Goal: Task Accomplishment & Management: Use online tool/utility

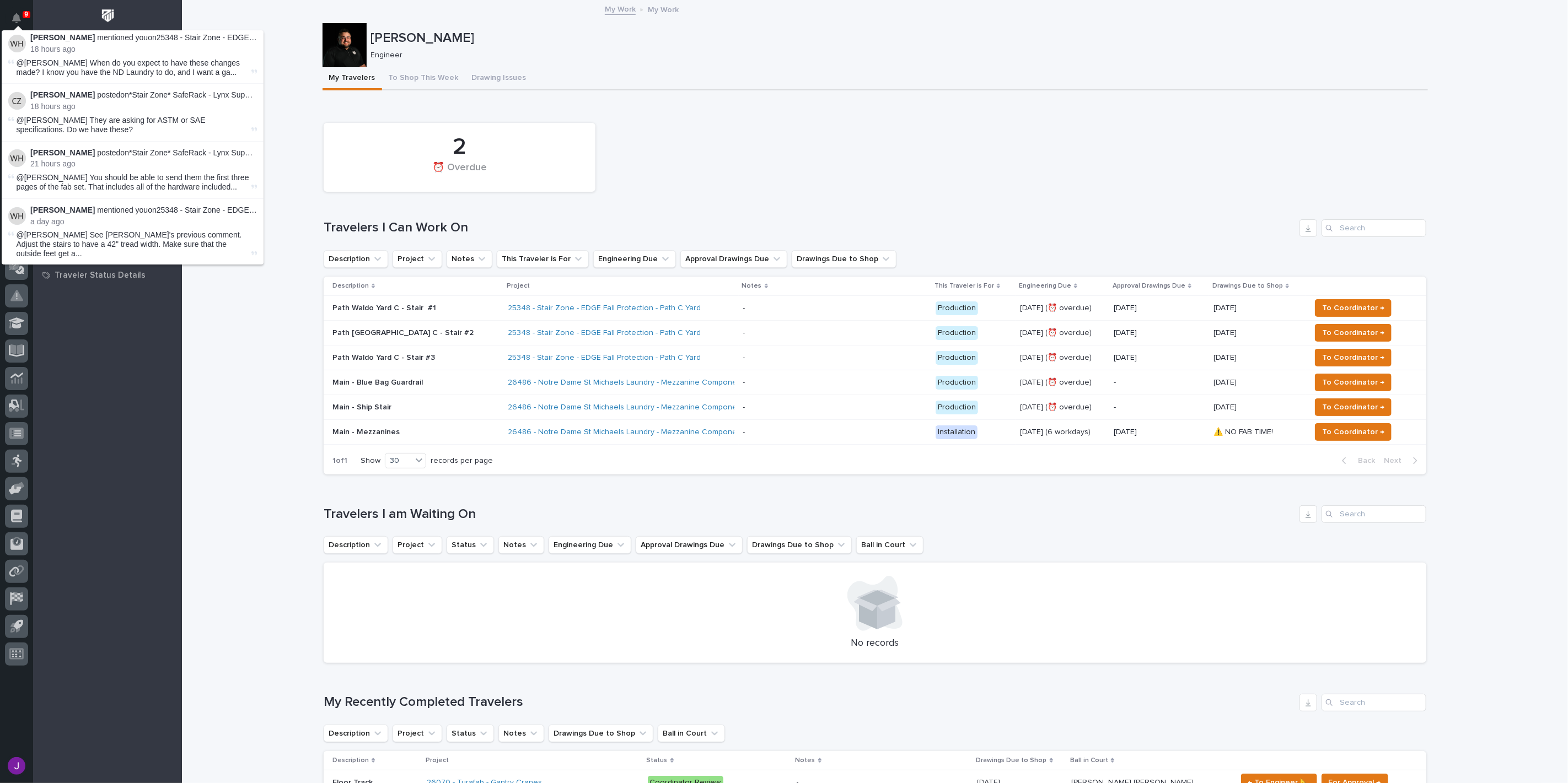
scroll to position [122, 0]
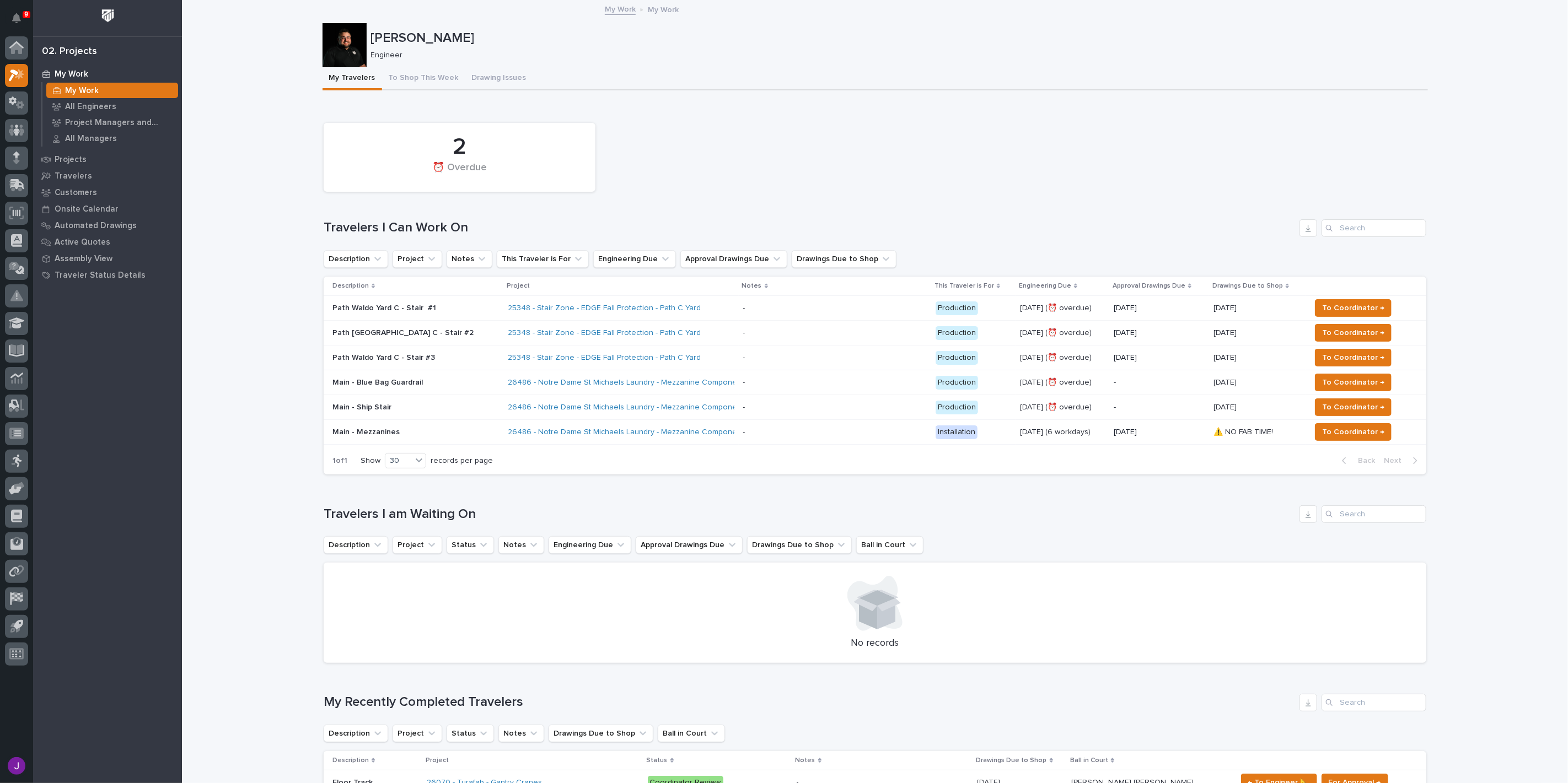
click at [410, 381] on p "Main - Blue Bag Guardrail" at bounding box center [415, 382] width 166 height 9
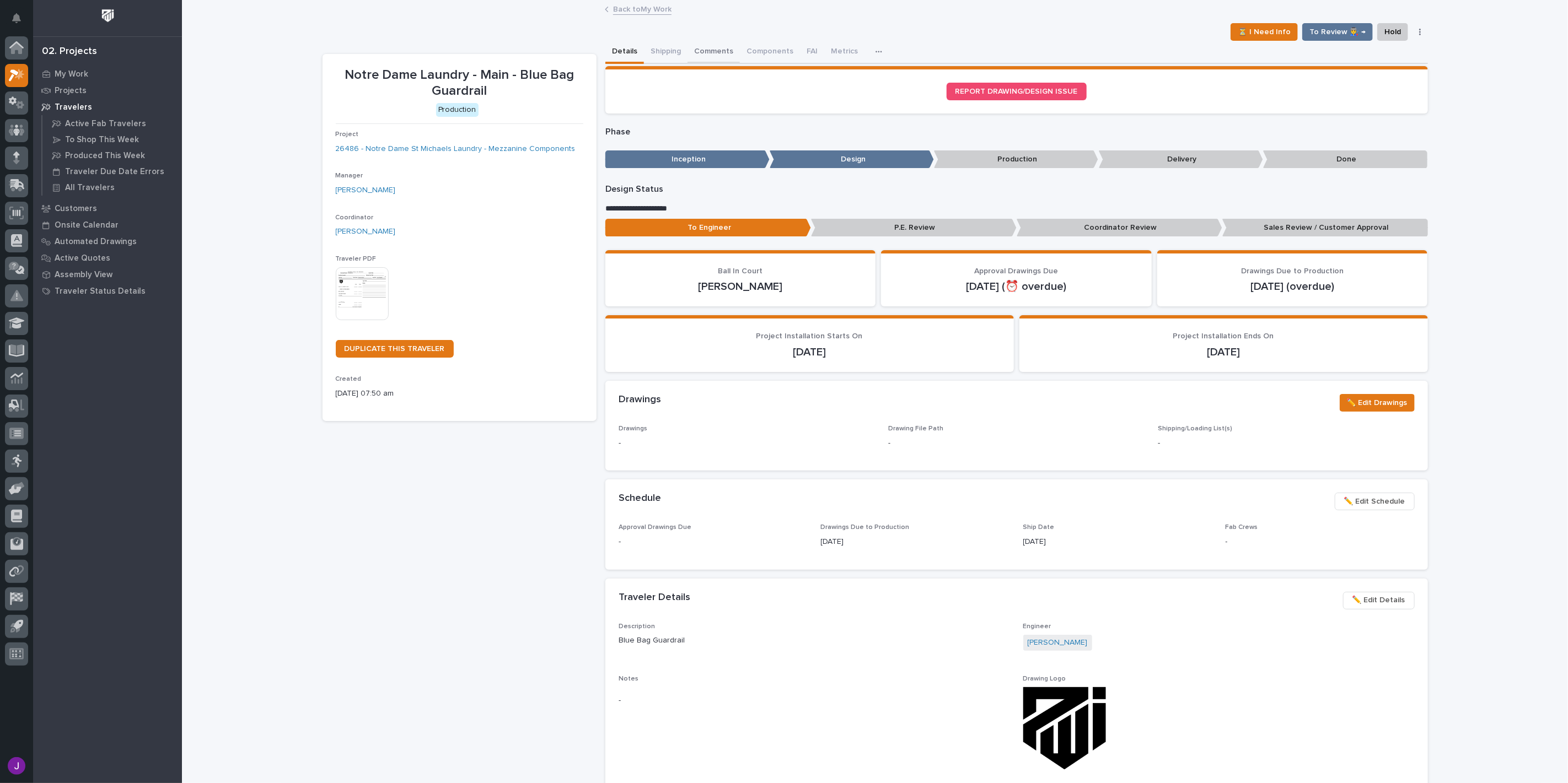
click at [696, 47] on button "Comments" at bounding box center [713, 52] width 52 height 23
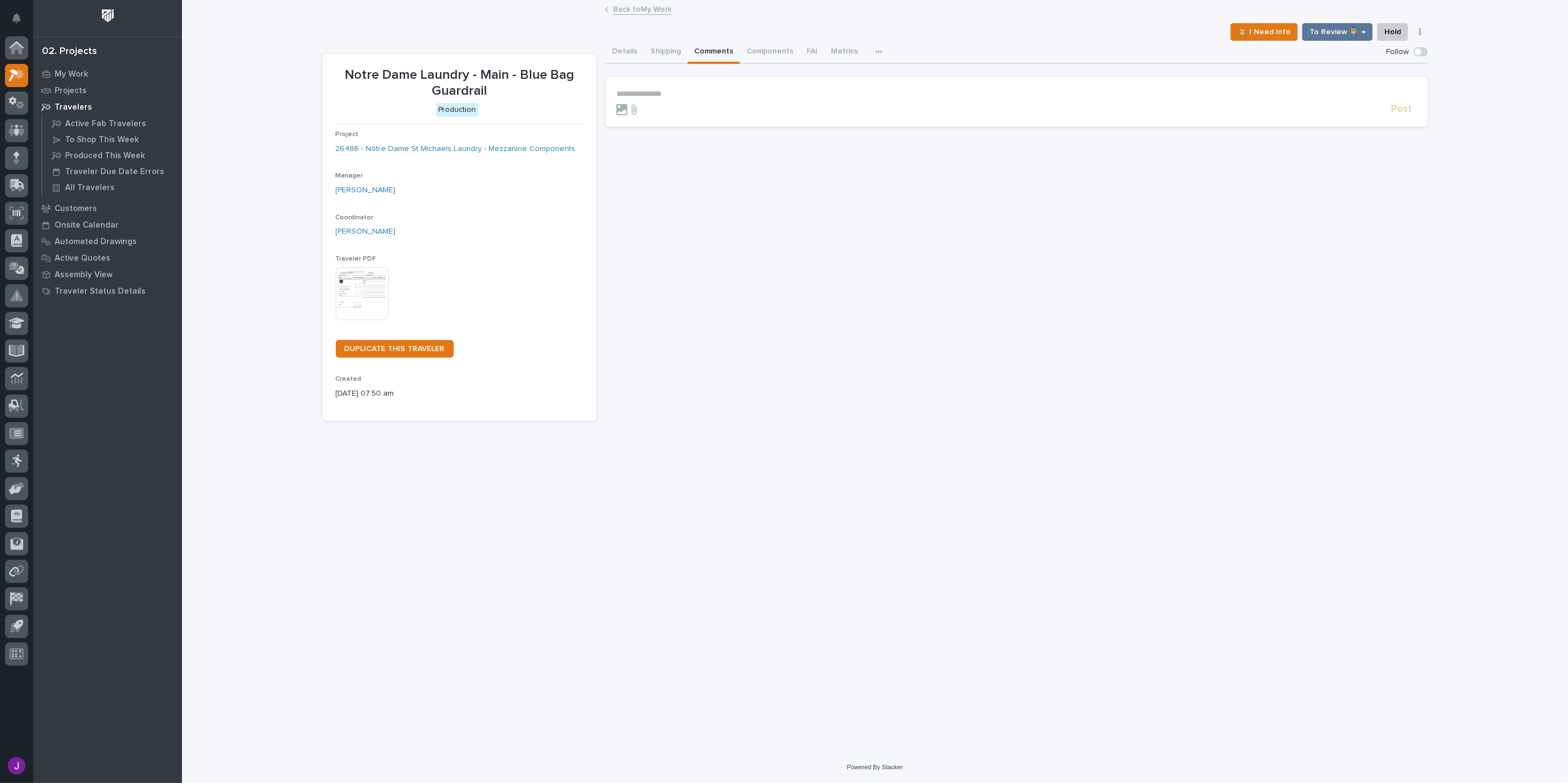
click at [693, 87] on section "**********" at bounding box center [1016, 102] width 823 height 49
click at [696, 94] on p "**********" at bounding box center [1016, 94] width 800 height 9
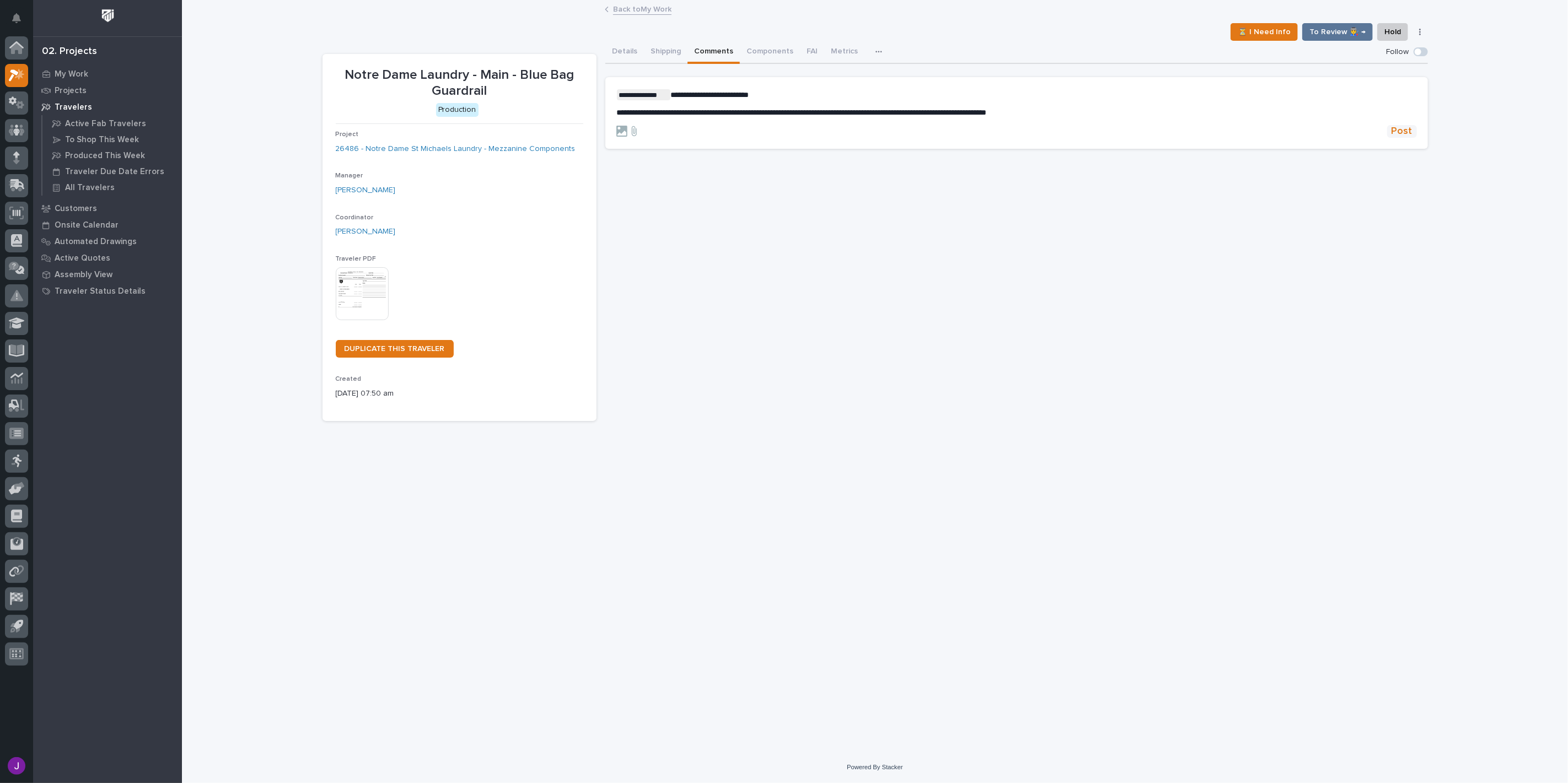
click at [1401, 130] on span "Post" at bounding box center [1402, 131] width 21 height 12
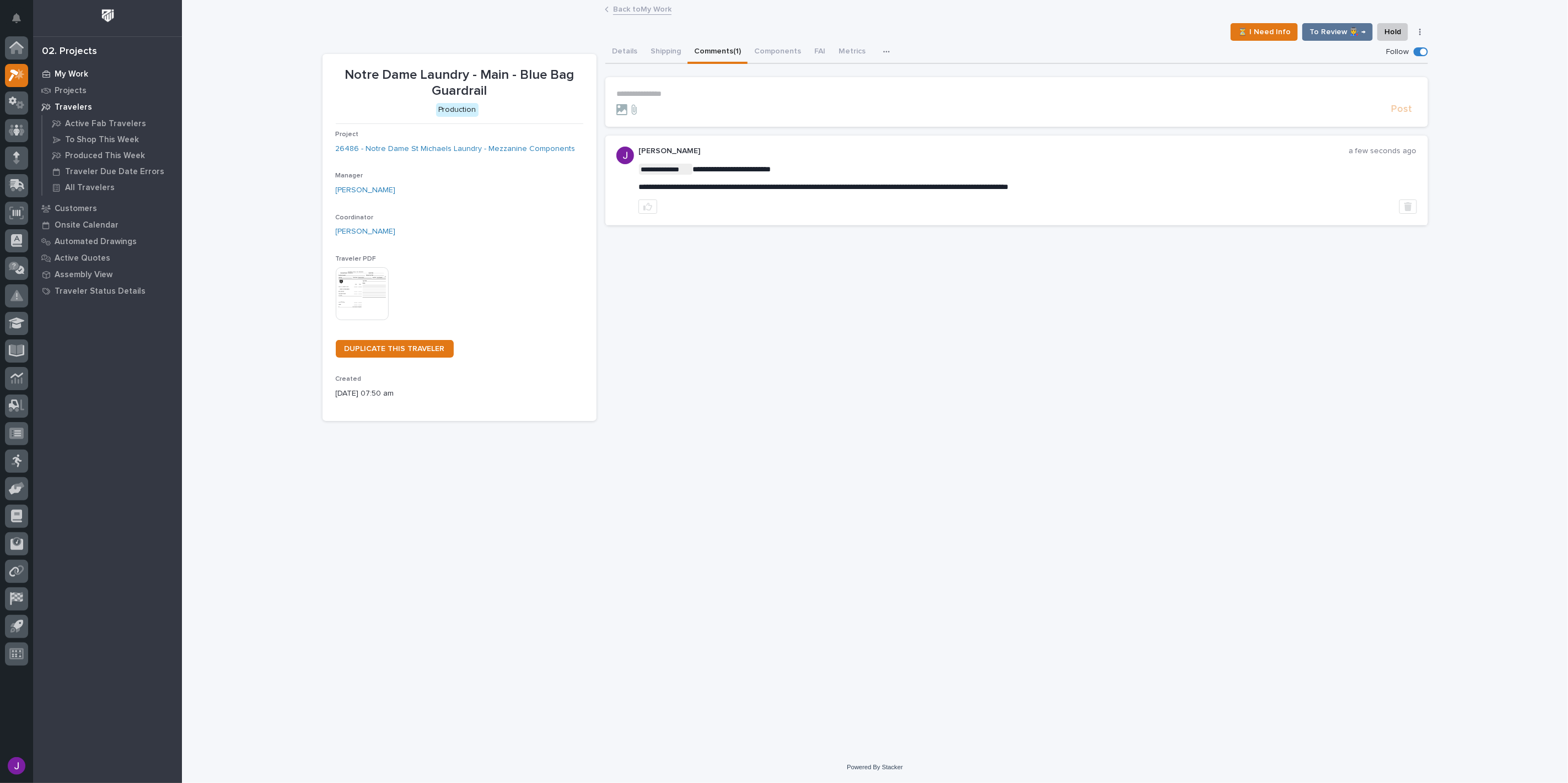
click at [82, 77] on p "My Work" at bounding box center [71, 74] width 34 height 10
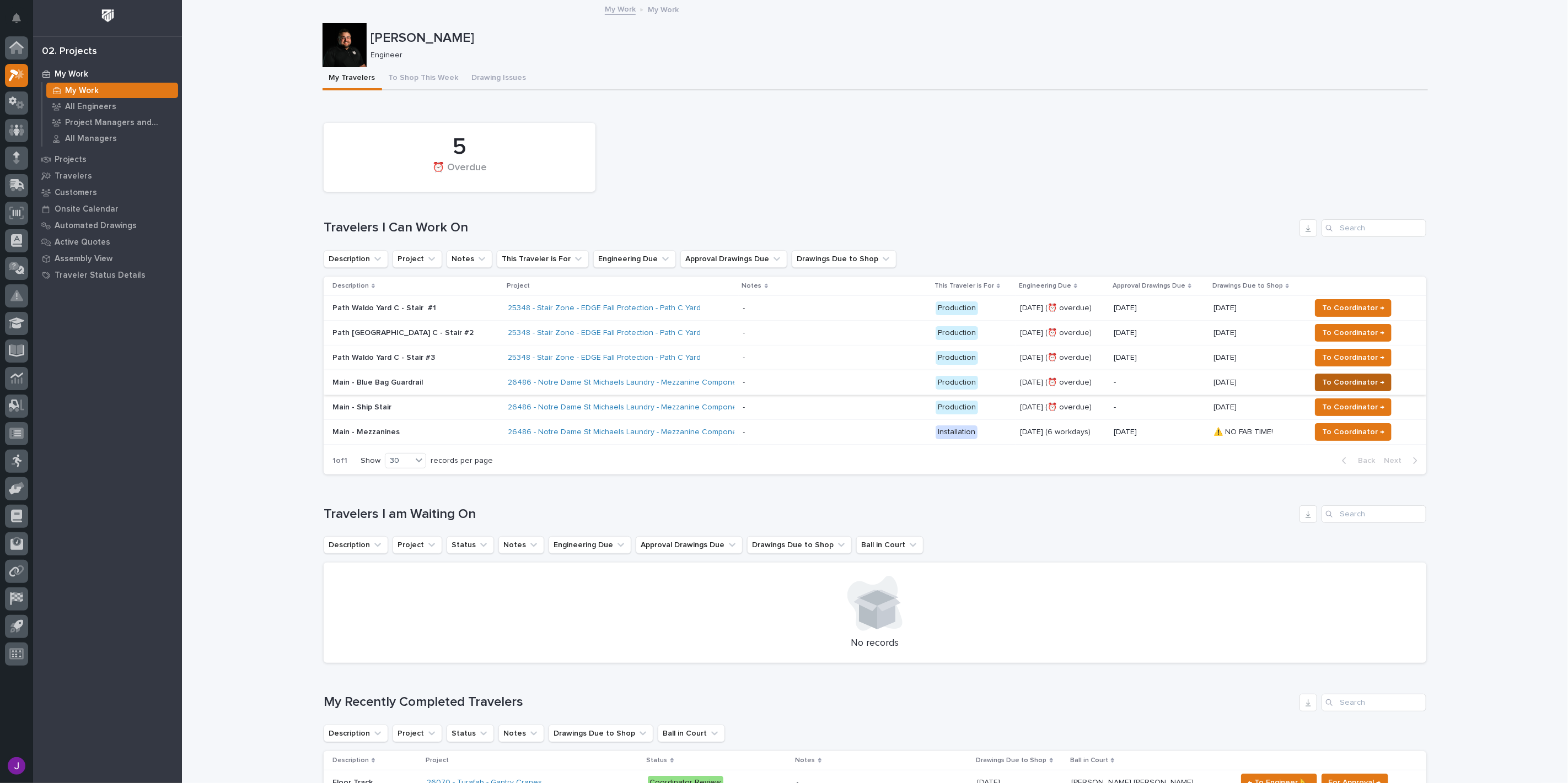
click at [1327, 378] on span "To Coordinator →" at bounding box center [1353, 382] width 62 height 13
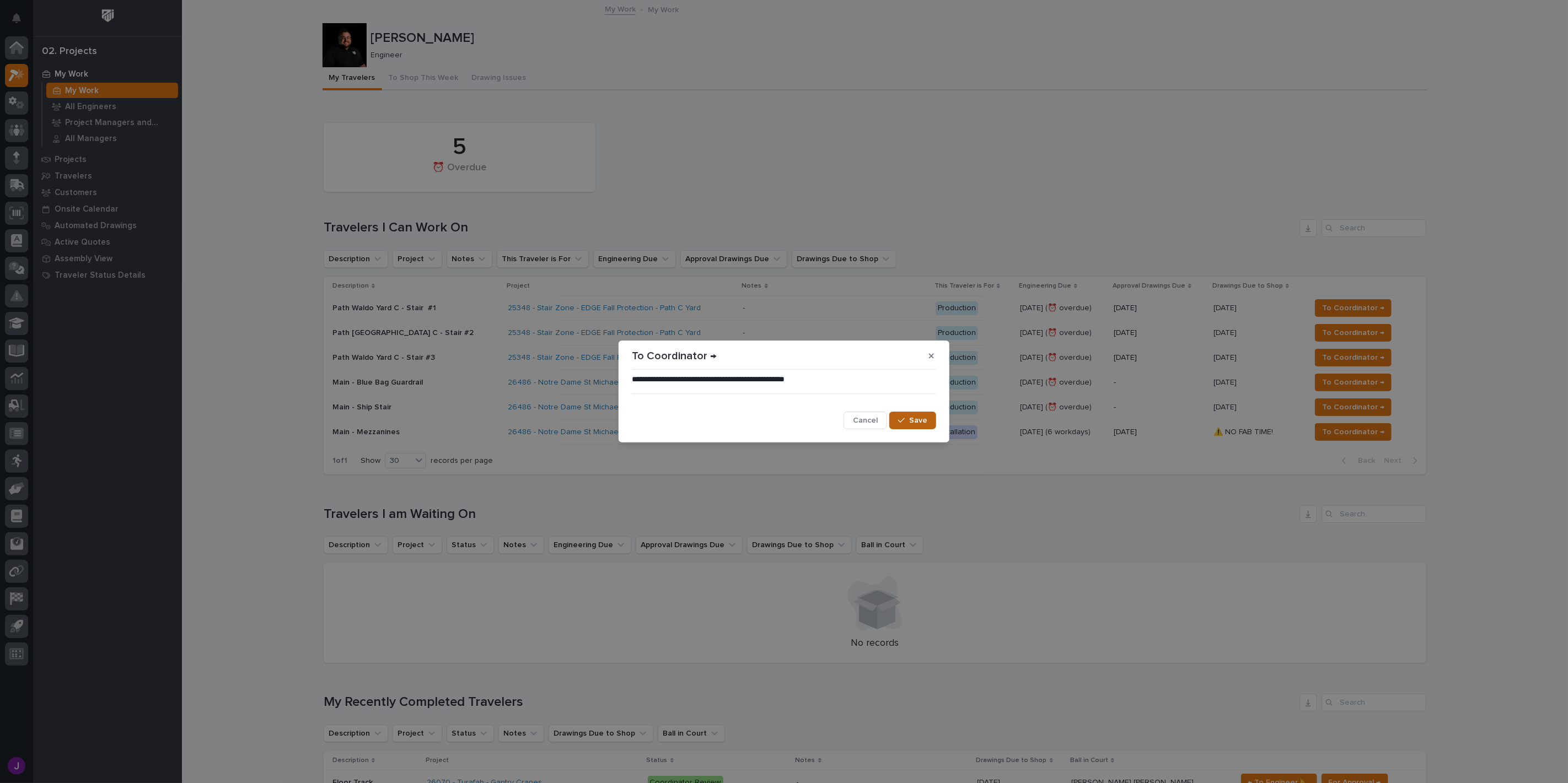
click at [915, 424] on span "Save" at bounding box center [918, 420] width 18 height 10
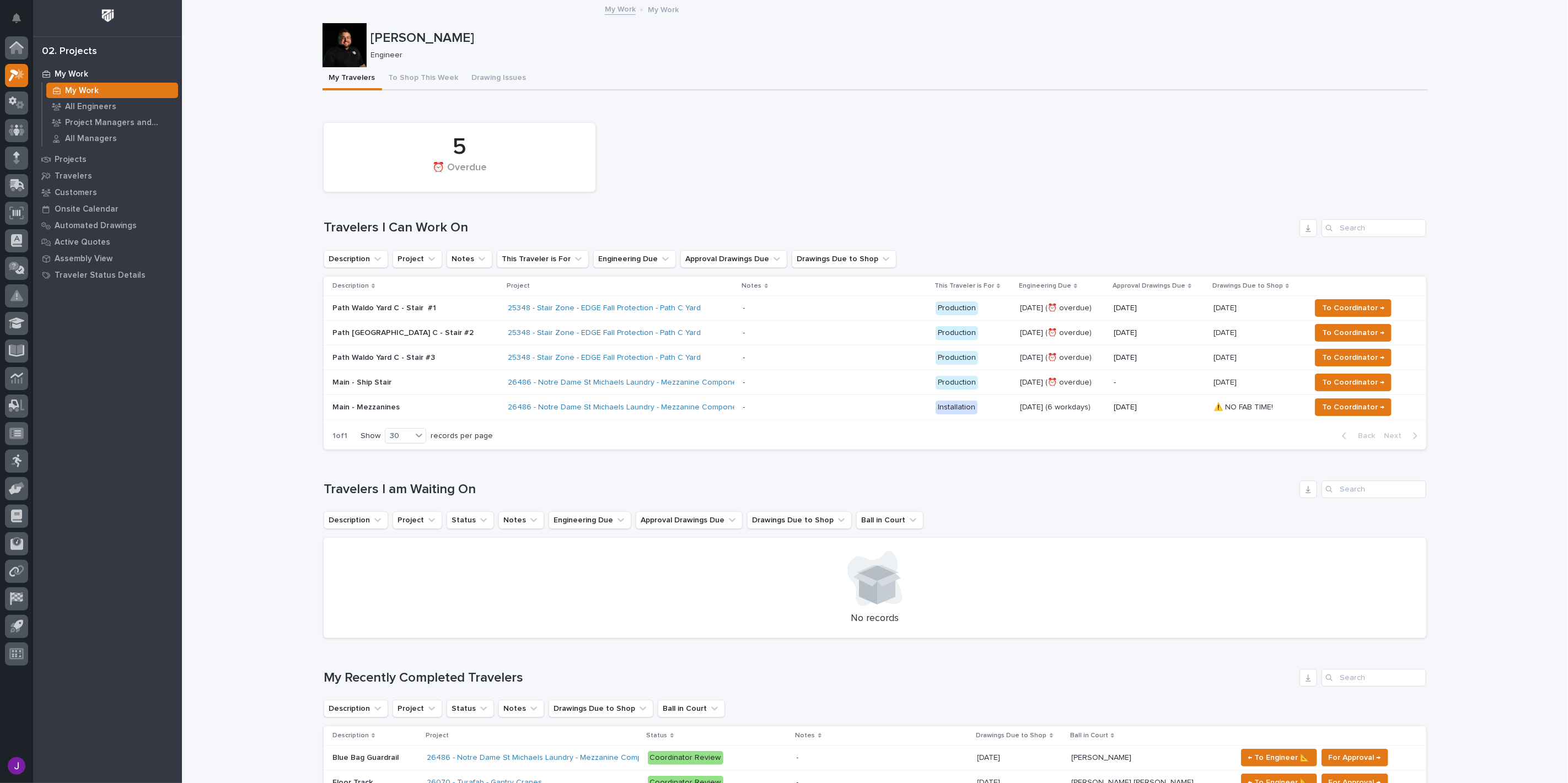
click at [392, 382] on p "Main - Ship Stair" at bounding box center [415, 382] width 166 height 9
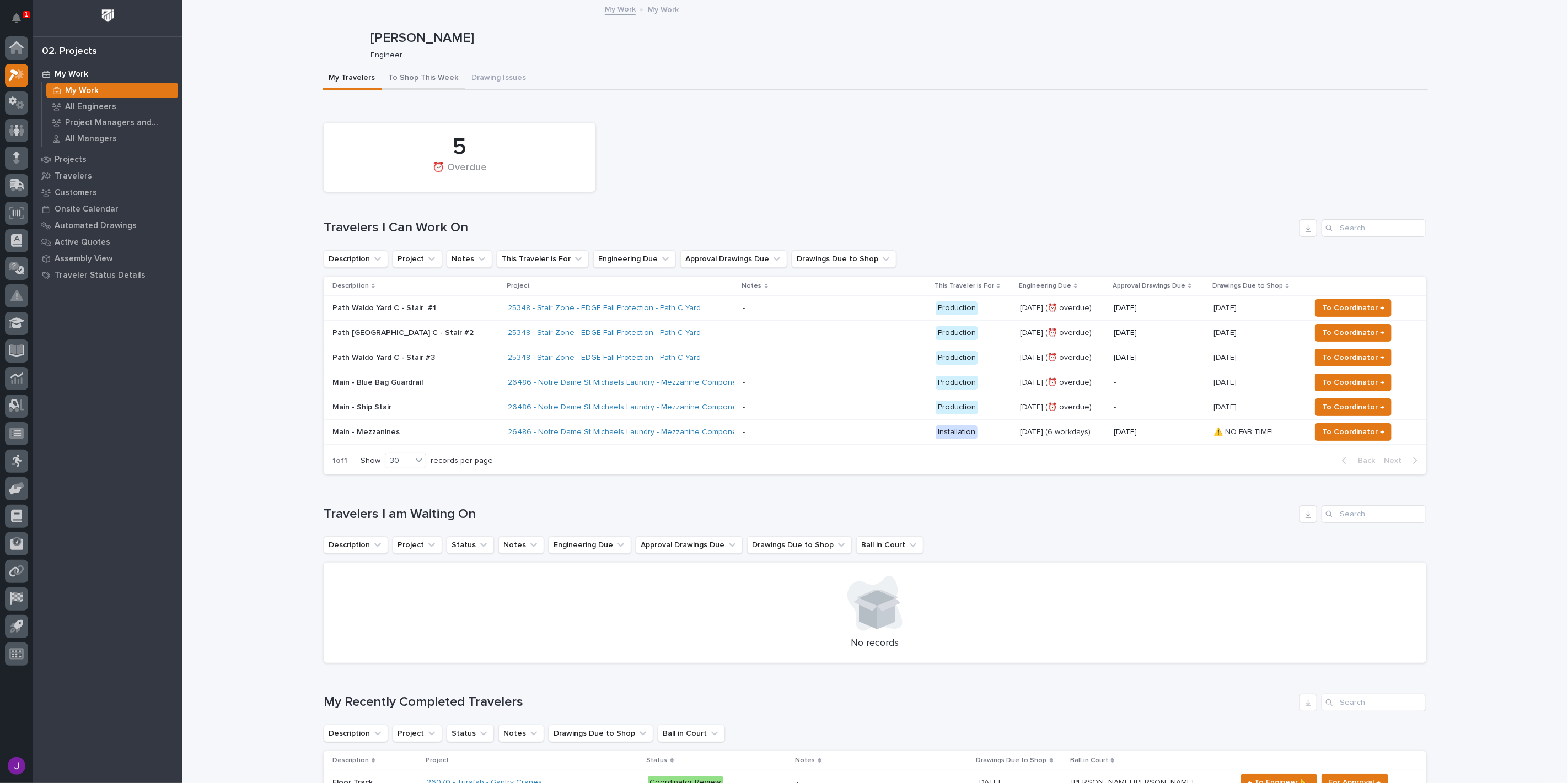
click at [432, 87] on button "To Shop This Week" at bounding box center [424, 79] width 83 height 23
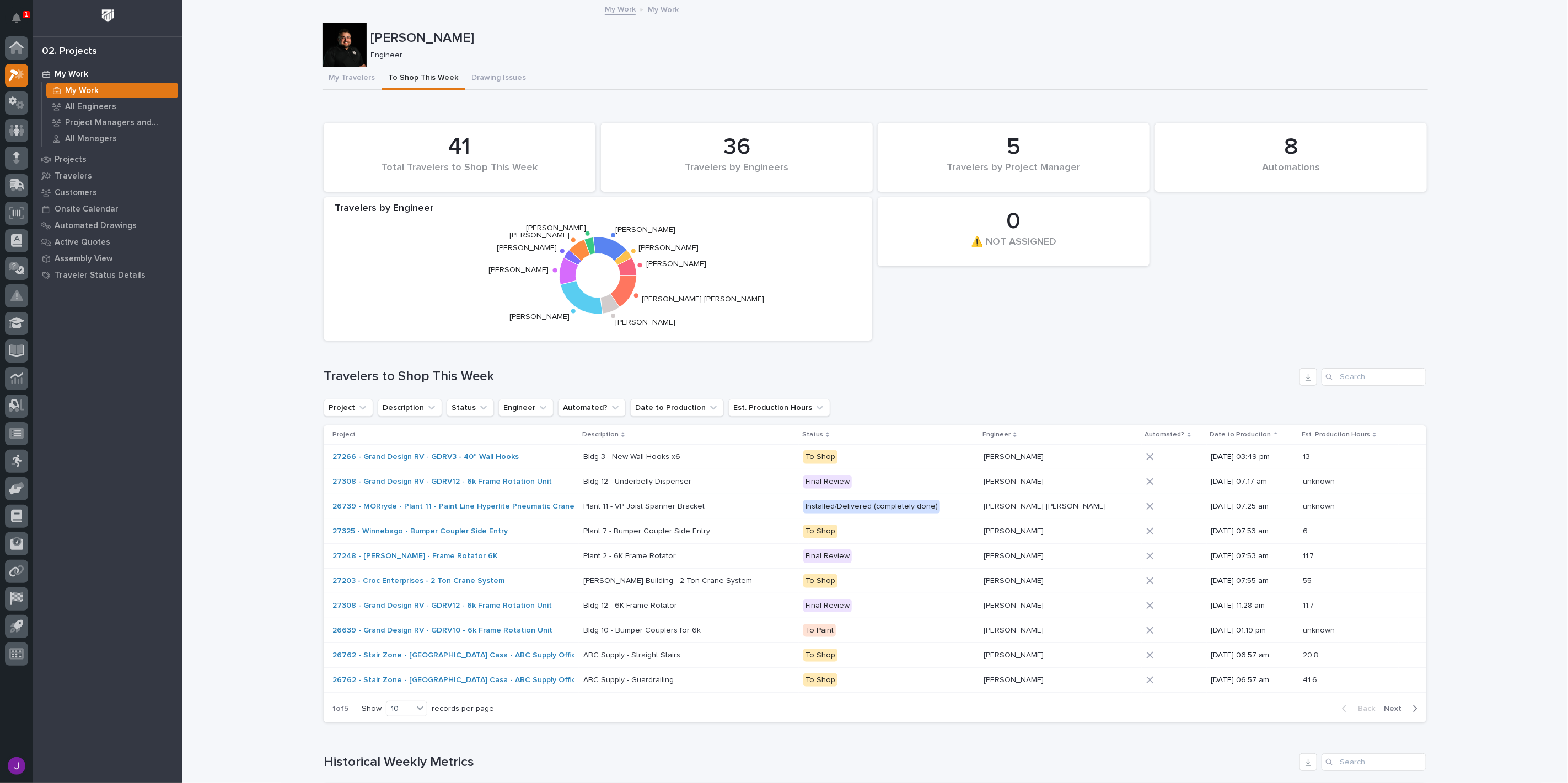
click at [29, 21] on div "1 My Settings Log Out" at bounding box center [16, 392] width 33 height 783
click at [19, 19] on icon "Notifications" at bounding box center [16, 18] width 9 height 10
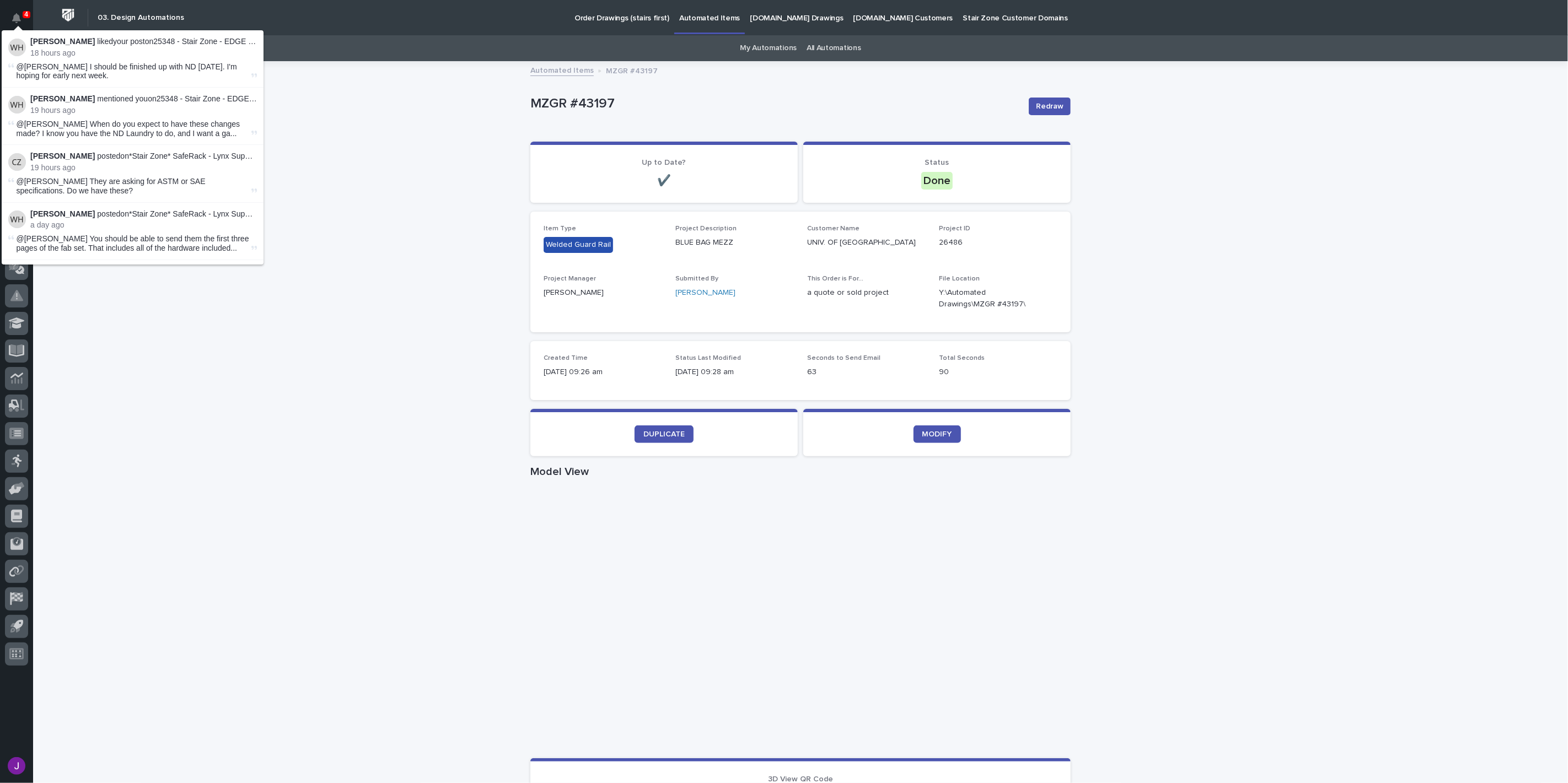
click at [427, 119] on div "Loading... Saving… Loading... Saving… MZGR #43197 Redraw MZGR #43197 Redraw Sor…" at bounding box center [800, 638] width 1535 height 1151
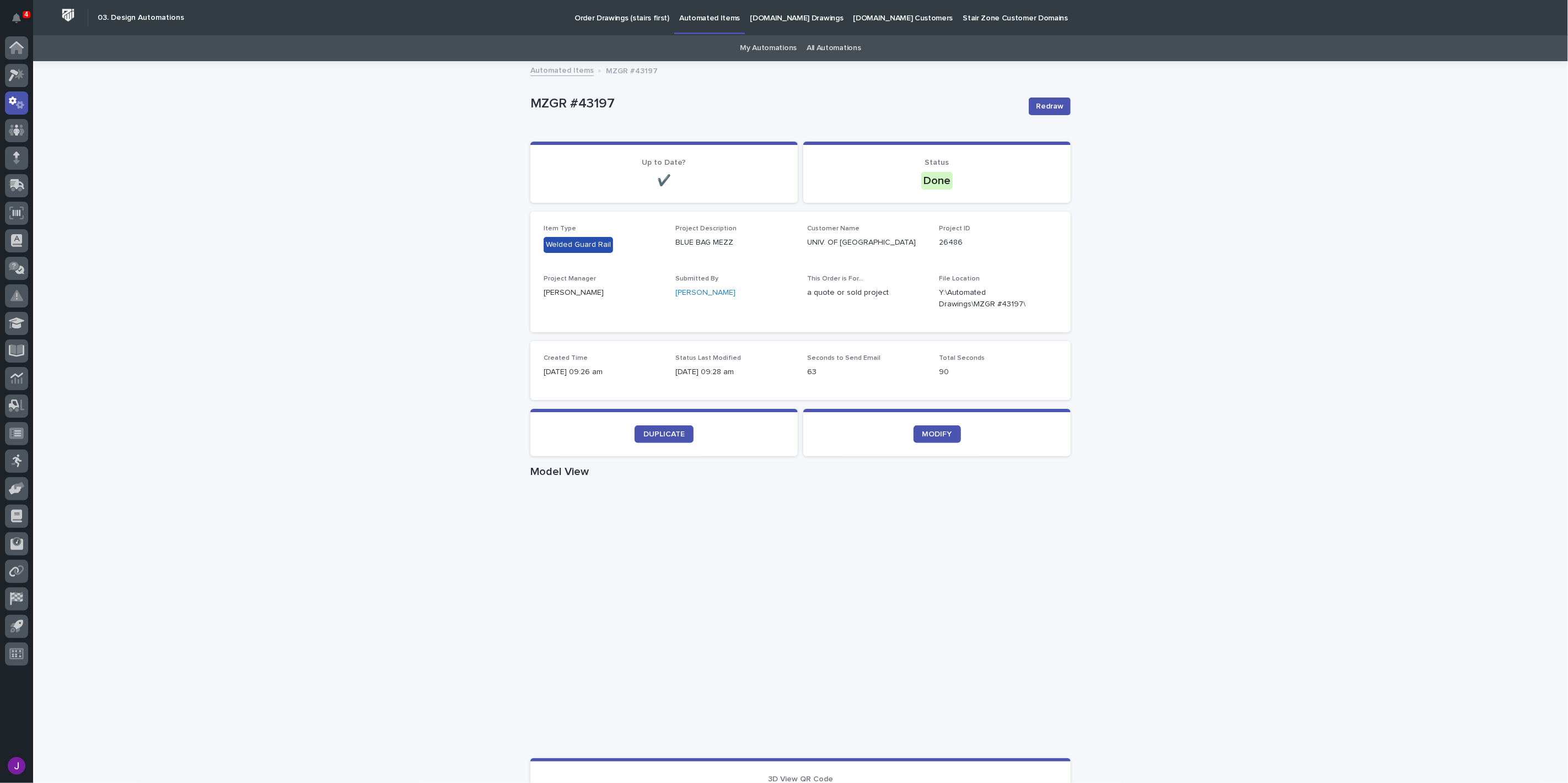
click at [572, 24] on link "Order Drawings (stairs first)" at bounding box center [622, 17] width 105 height 34
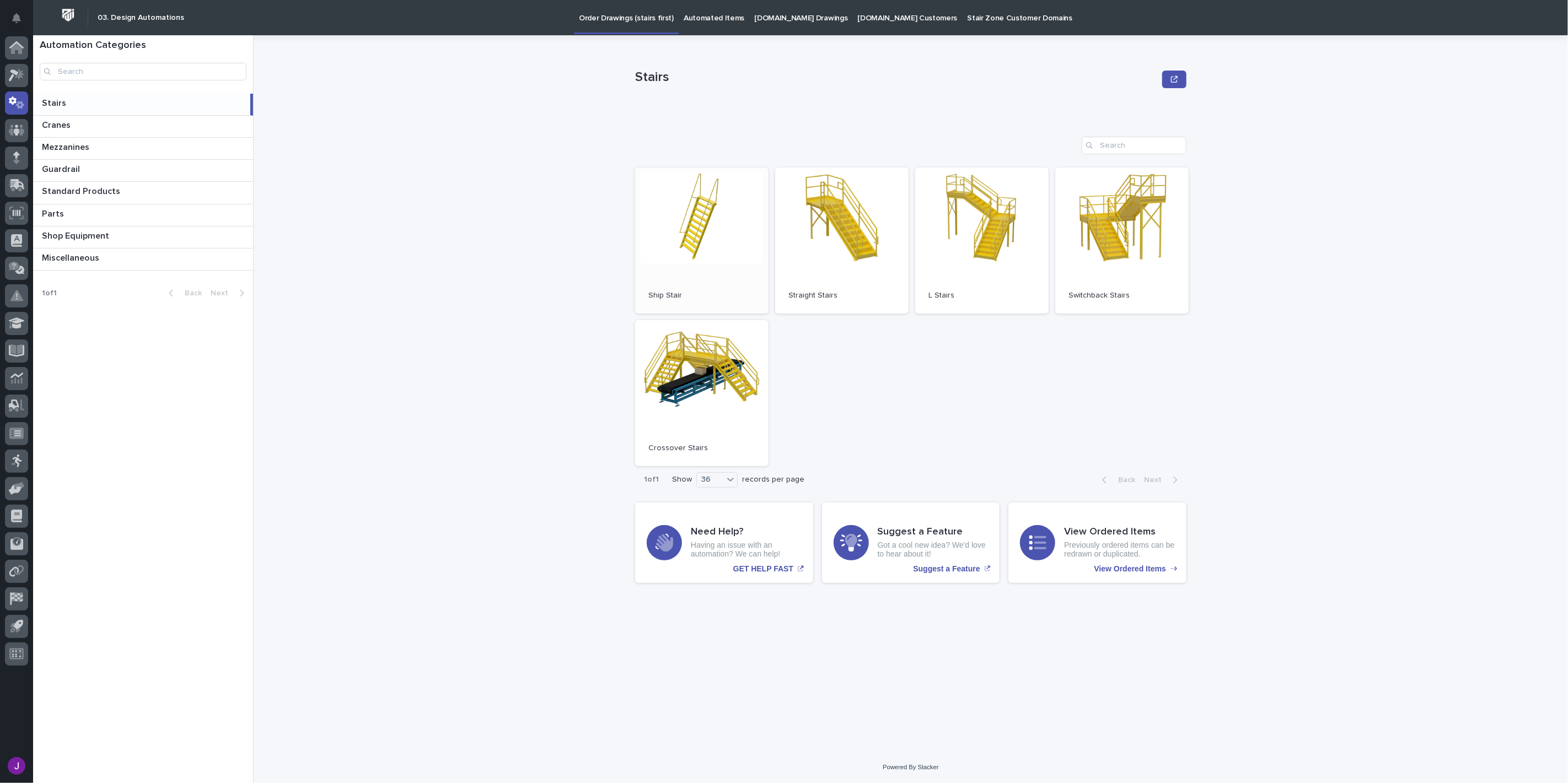
click at [723, 240] on link "Open" at bounding box center [702, 240] width 134 height 146
